Goal: Transaction & Acquisition: Purchase product/service

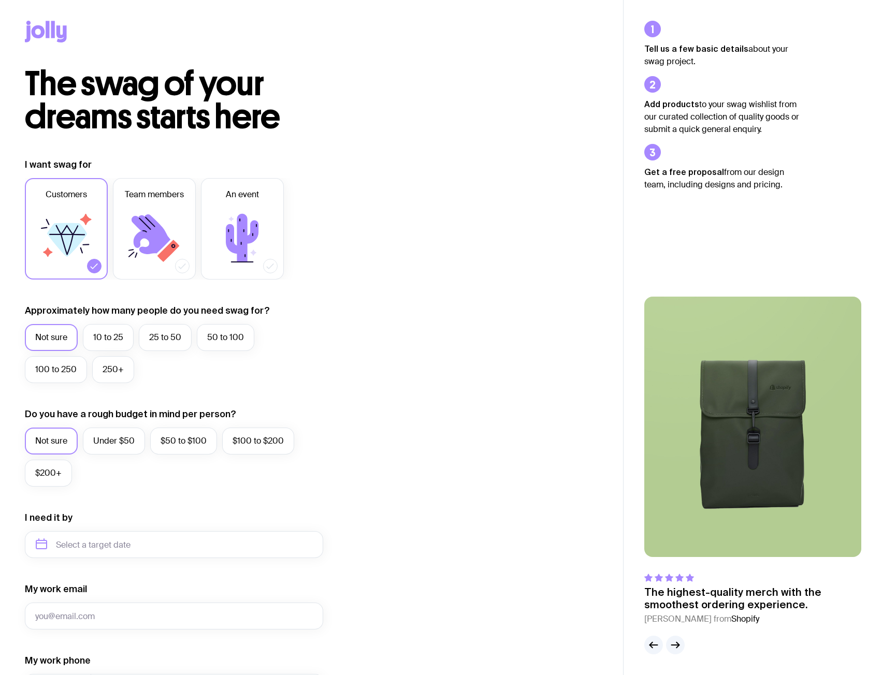
drag, startPoint x: 0, startPoint y: 0, endPoint x: 35, endPoint y: 33, distance: 48.4
click at [35, 33] on icon at bounding box center [38, 31] width 13 height 13
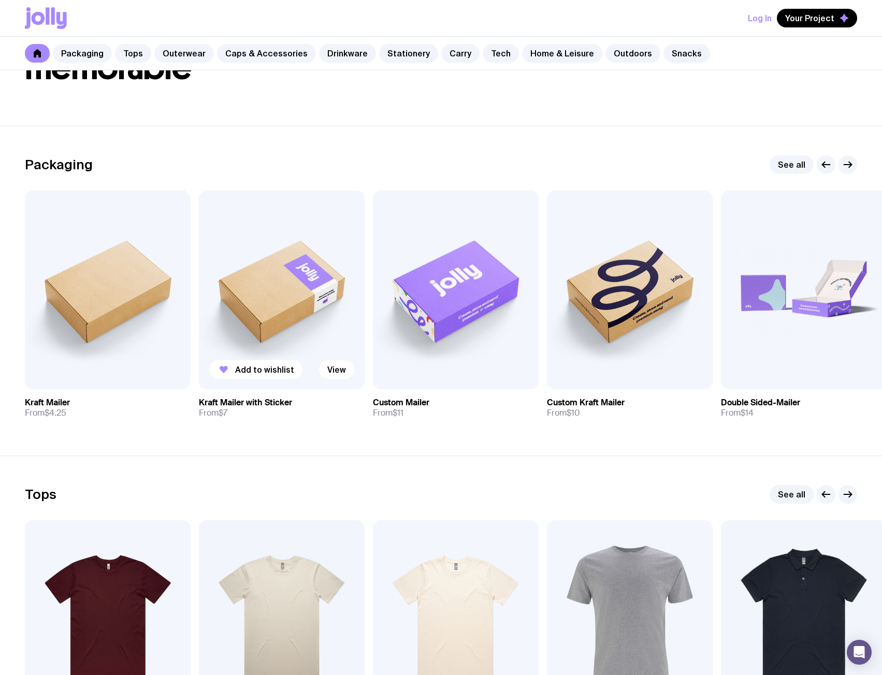
scroll to position [104, 0]
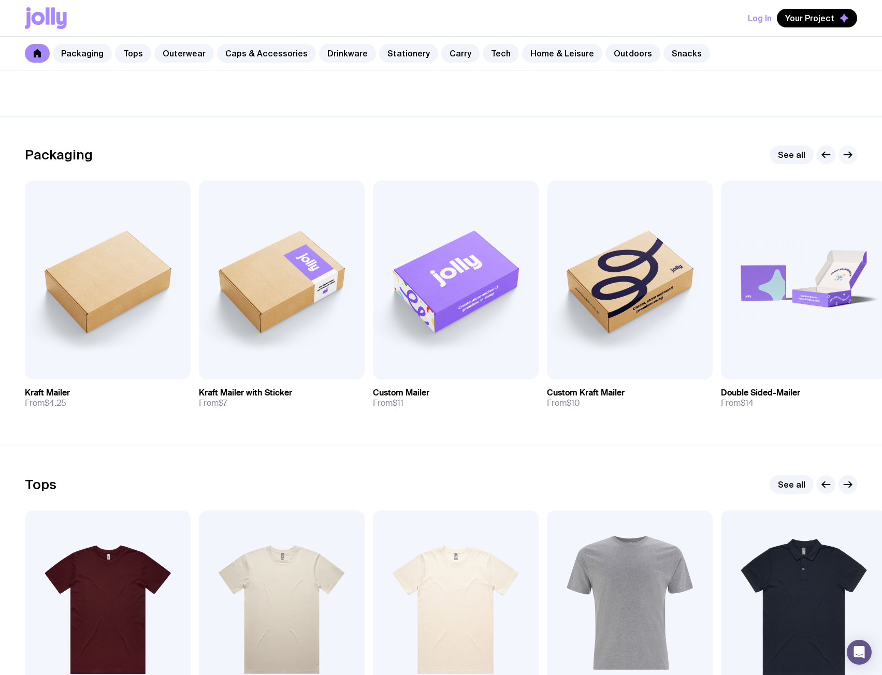
click at [846, 161] on button "button" at bounding box center [847, 155] width 19 height 19
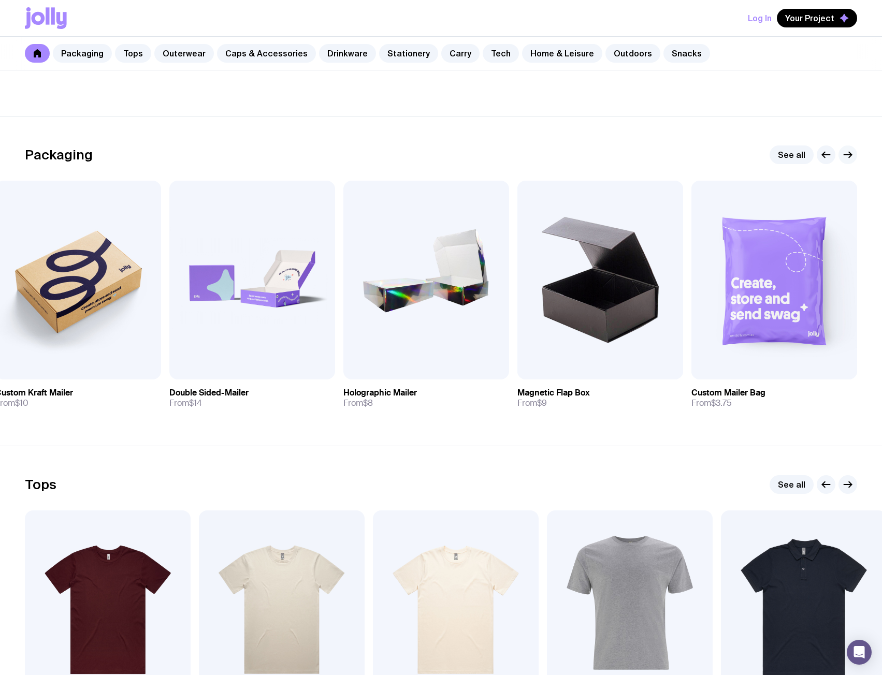
click at [846, 161] on button "button" at bounding box center [847, 155] width 19 height 19
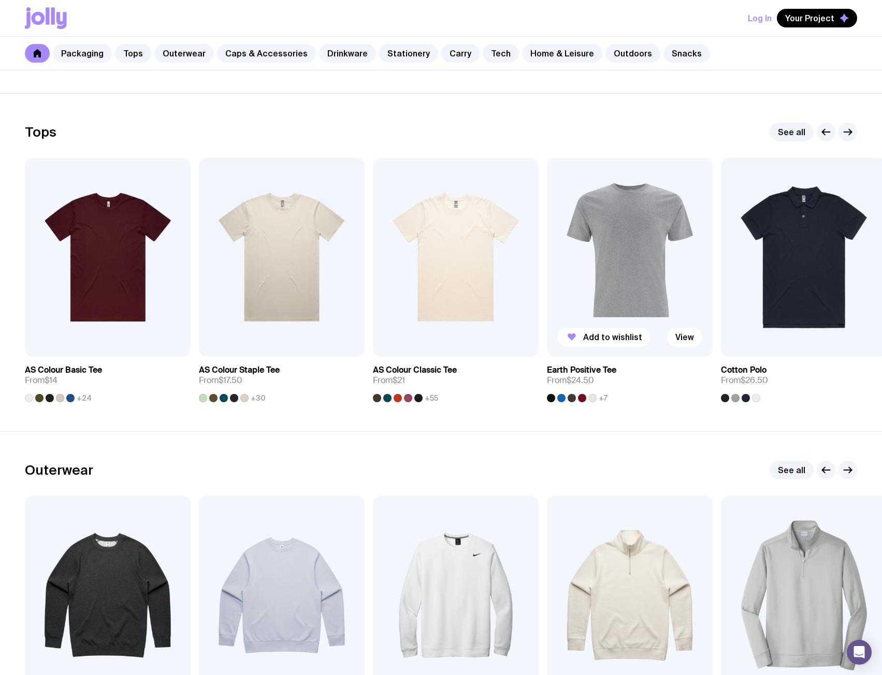
scroll to position [466, 0]
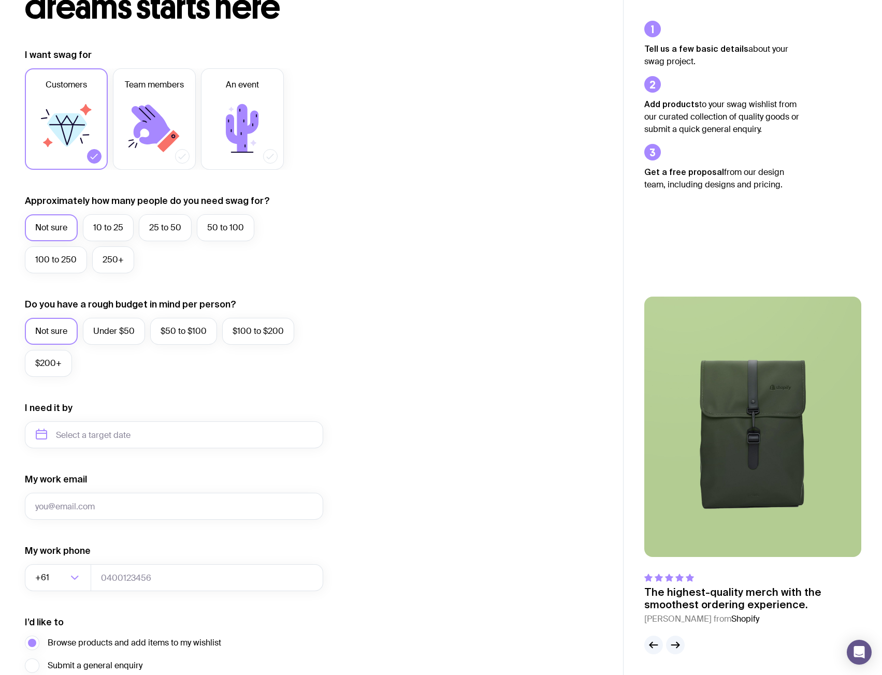
scroll to position [205, 0]
